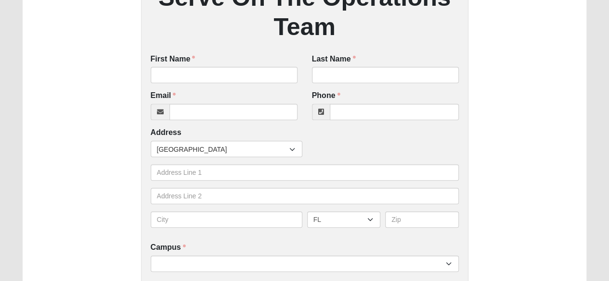
scroll to position [202, 0]
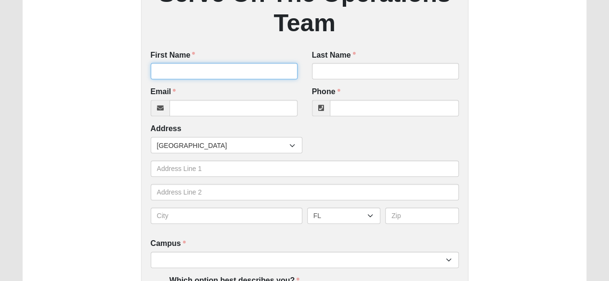
click at [269, 78] on input "First Name" at bounding box center [224, 71] width 147 height 16
type input "Bennett"
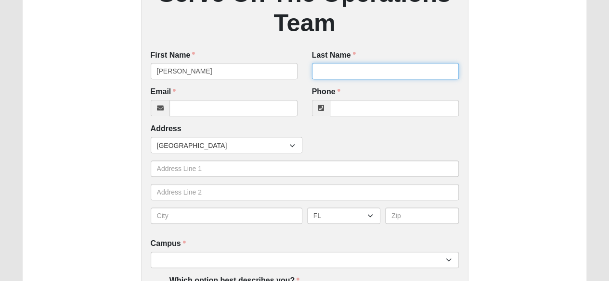
type input "Lundin"
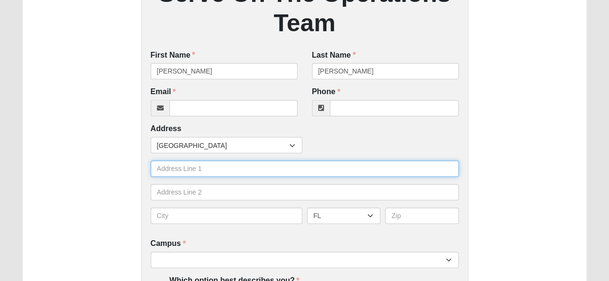
type input "9727 Touchton Road"
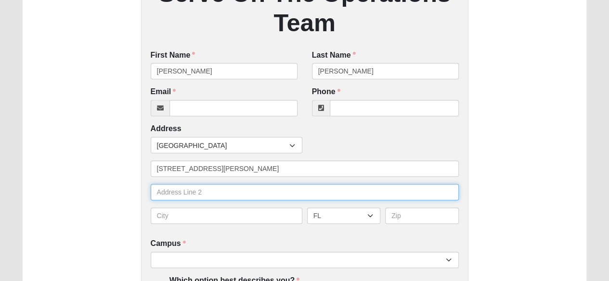
type input "#1115"
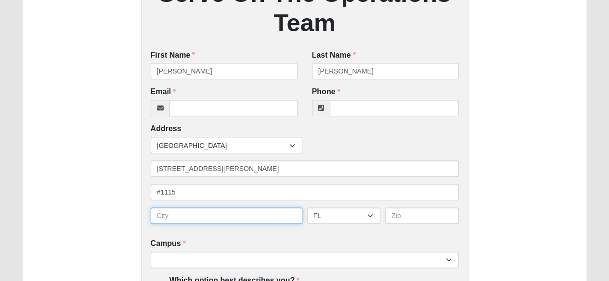
type input "Jacksonville"
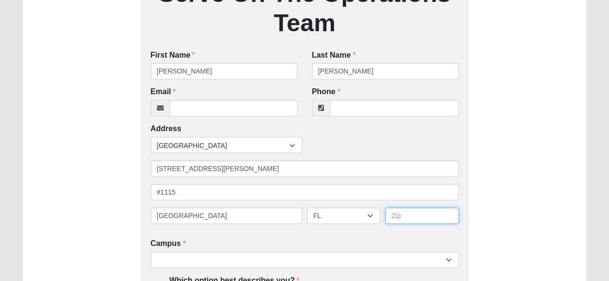
type input "32246"
click at [369, 118] on div "Phone Phone is required." at bounding box center [385, 105] width 161 height 37
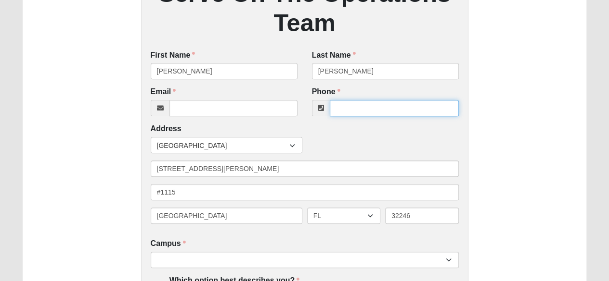
click at [369, 116] on input "Phone" at bounding box center [394, 108] width 129 height 16
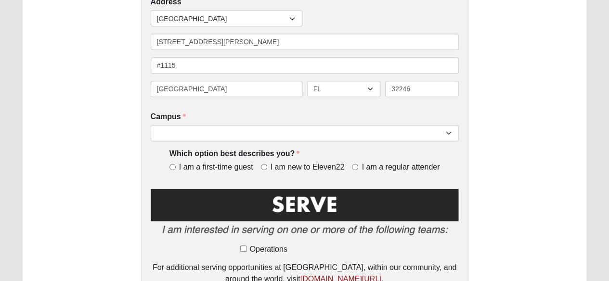
scroll to position [330, 0]
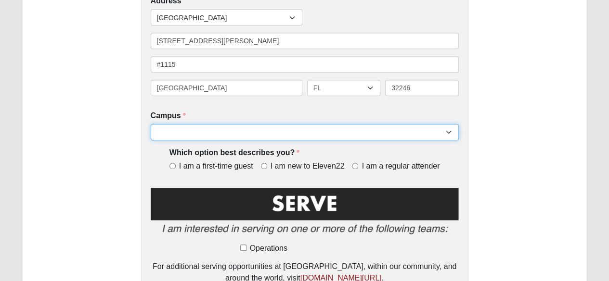
type input "(864) 605-8259"
click at [448, 135] on select "Arlington Baymeadows Eleven22 Online Fleming Island Jesup Mandarin North Jax Or…" at bounding box center [305, 132] width 308 height 16
select select "6"
click at [151, 125] on select "Arlington Baymeadows Eleven22 Online Fleming Island Jesup Mandarin North Jax Or…" at bounding box center [305, 132] width 308 height 16
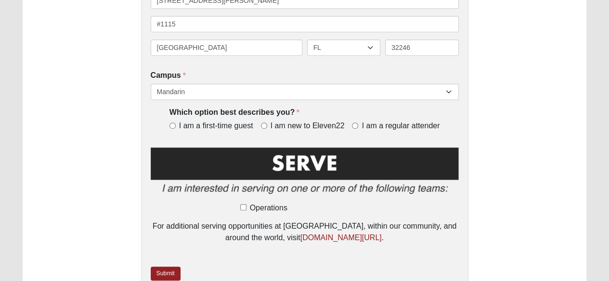
scroll to position [372, 0]
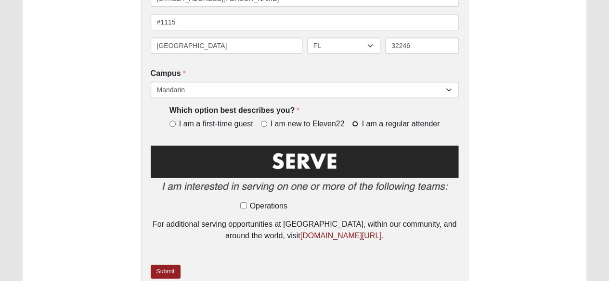
click at [356, 124] on input "I am a regular attender" at bounding box center [355, 124] width 6 height 6
radio input "true"
click at [243, 205] on input "Operations" at bounding box center [243, 206] width 6 height 6
checkbox input "true"
click at [166, 273] on link "Submit" at bounding box center [166, 272] width 30 height 14
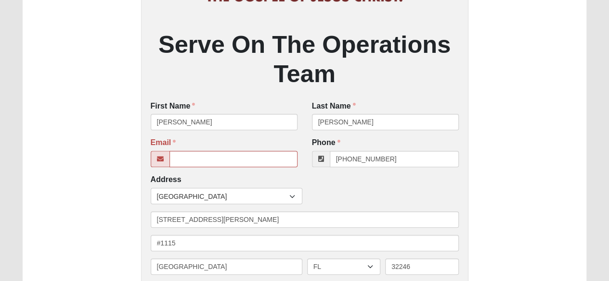
scroll to position [205, 0]
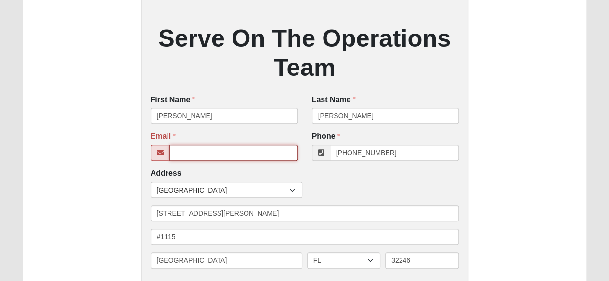
click at [282, 150] on input "Email" at bounding box center [233, 153] width 128 height 16
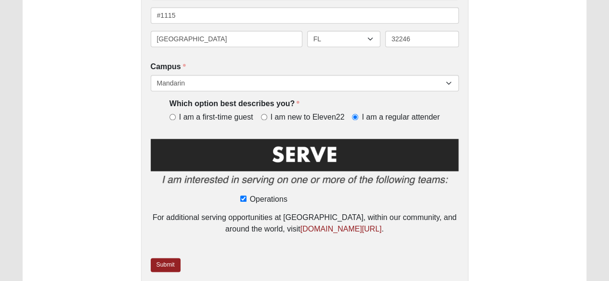
scroll to position [440, 0]
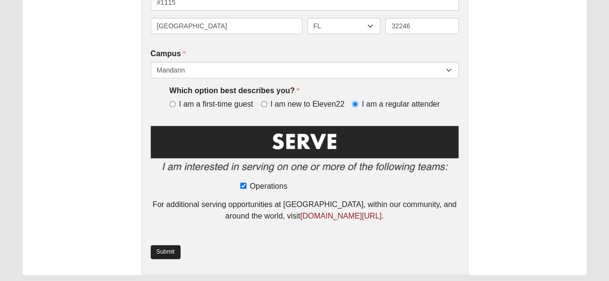
type input "bennettlundin80@yahoo.com"
click at [168, 253] on link "Submit" at bounding box center [166, 252] width 30 height 14
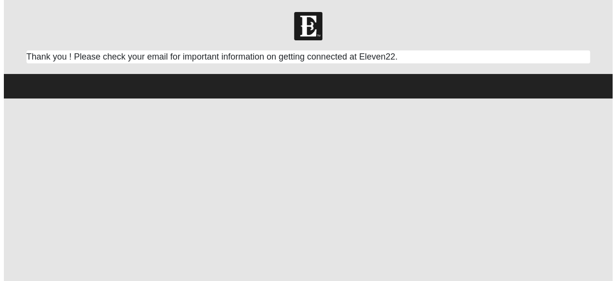
scroll to position [0, 0]
